Goal: Task Accomplishment & Management: Complete application form

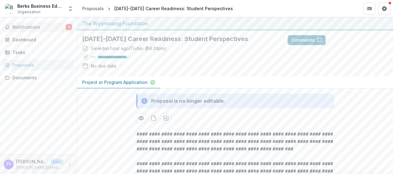
click at [37, 25] on span "Notifications" at bounding box center [39, 27] width 54 height 5
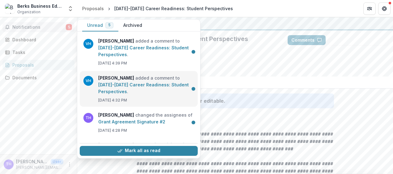
drag, startPoint x: 116, startPoint y: 90, endPoint x: 130, endPoint y: 88, distance: 14.0
click at [116, 90] on link "[DATE]-[DATE] Career Readiness: Student Perspectives" at bounding box center [143, 88] width 91 height 12
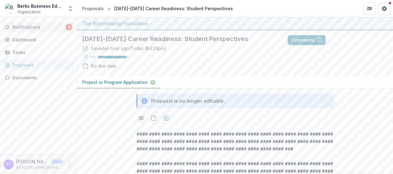
click at [41, 30] on span "Notifications" at bounding box center [39, 27] width 54 height 5
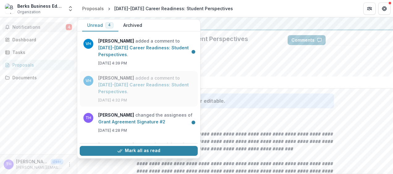
click at [109, 82] on link "[DATE]-[DATE] Career Readiness: Student Perspectives" at bounding box center [143, 88] width 91 height 12
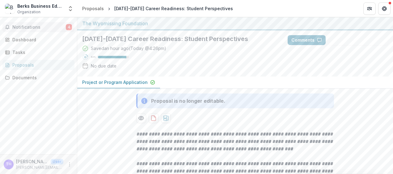
click at [41, 25] on span "Notifications" at bounding box center [39, 27] width 54 height 5
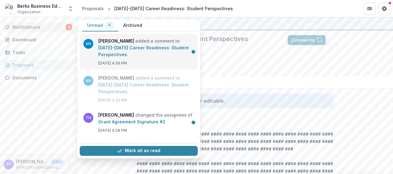
click at [98, 52] on link "[DATE]-[DATE] Career Readiness: Student Perspectives" at bounding box center [143, 51] width 91 height 12
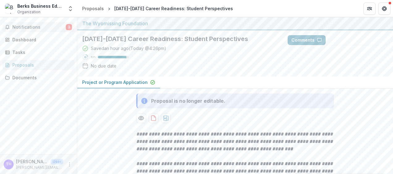
click at [24, 27] on span "Notifications" at bounding box center [39, 27] width 54 height 5
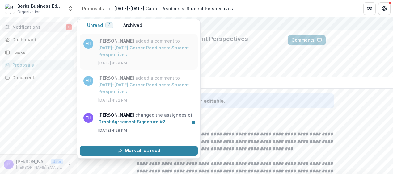
click at [98, 45] on link "[DATE]-[DATE] Career Readiness: Student Perspectives" at bounding box center [143, 51] width 91 height 12
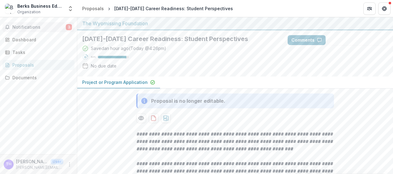
click at [37, 25] on span "Notifications" at bounding box center [39, 27] width 54 height 5
click at [71, 6] on icon "Open entity switcher" at bounding box center [70, 9] width 6 height 6
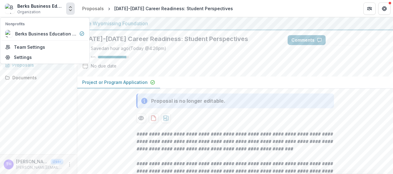
click at [71, 10] on polyline "Open entity switcher" at bounding box center [70, 10] width 2 height 1
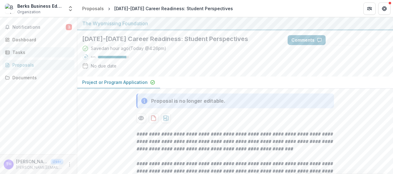
click at [21, 52] on div "Tasks" at bounding box center [40, 52] width 57 height 6
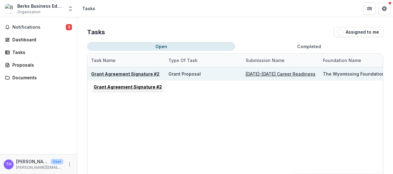
click at [135, 75] on u "Grant Agreement Signature #2" at bounding box center [125, 73] width 68 height 5
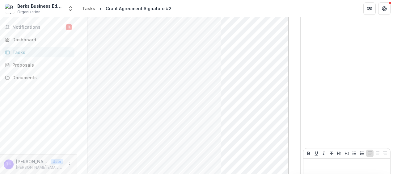
scroll to position [189, 0]
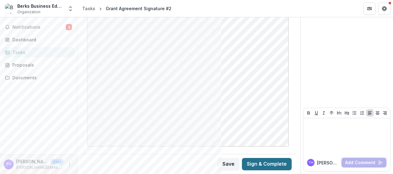
click at [256, 165] on button "Sign & Complete" at bounding box center [267, 164] width 50 height 12
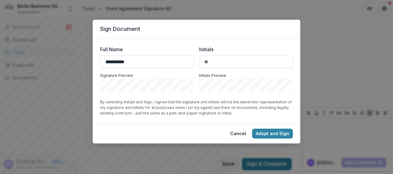
type input "**********"
type input "**"
click at [279, 135] on button "Adopt and Sign" at bounding box center [272, 134] width 41 height 10
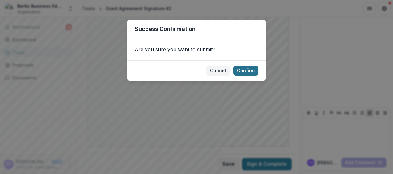
click at [252, 69] on button "Confirm" at bounding box center [246, 71] width 25 height 10
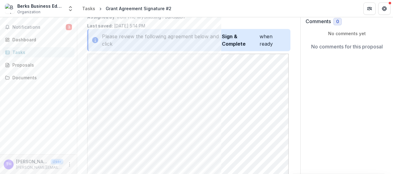
scroll to position [49, 0]
